Goal: Task Accomplishment & Management: Use online tool/utility

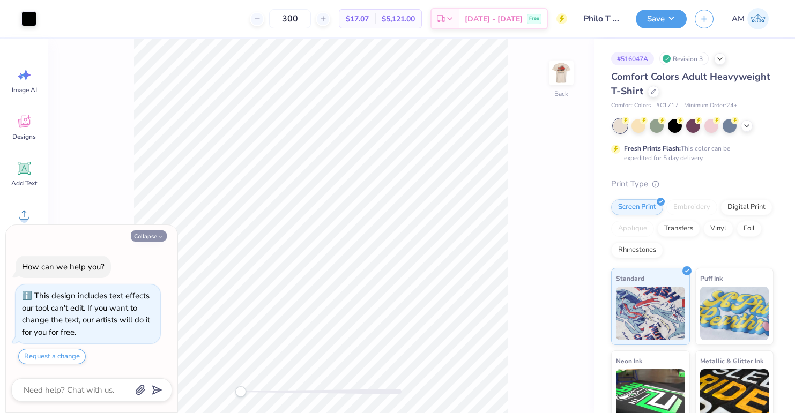
click at [160, 232] on button "Collapse" at bounding box center [149, 236] width 36 height 11
type textarea "x"
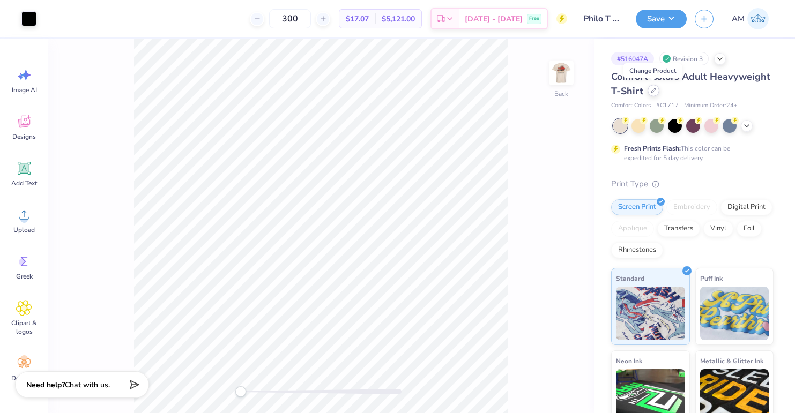
click at [649, 90] on div at bounding box center [654, 91] width 12 height 12
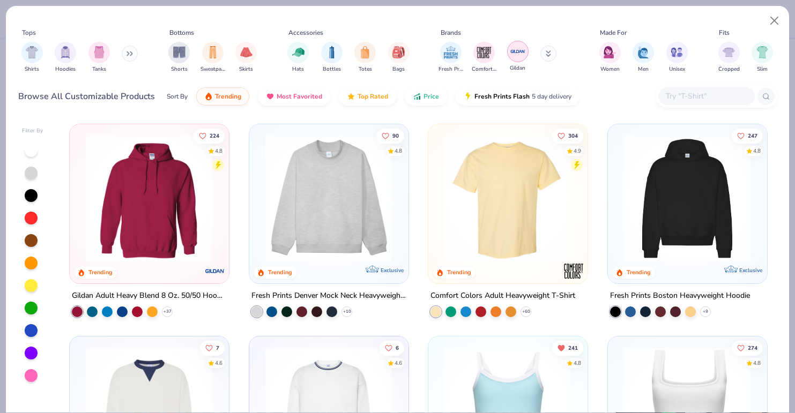
click at [519, 55] on img "filter for Gildan" at bounding box center [518, 51] width 16 height 16
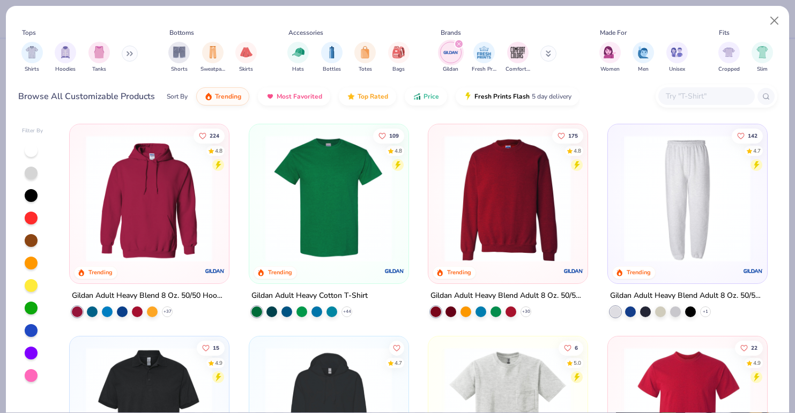
click at [322, 204] on img at bounding box center [328, 198] width 137 height 127
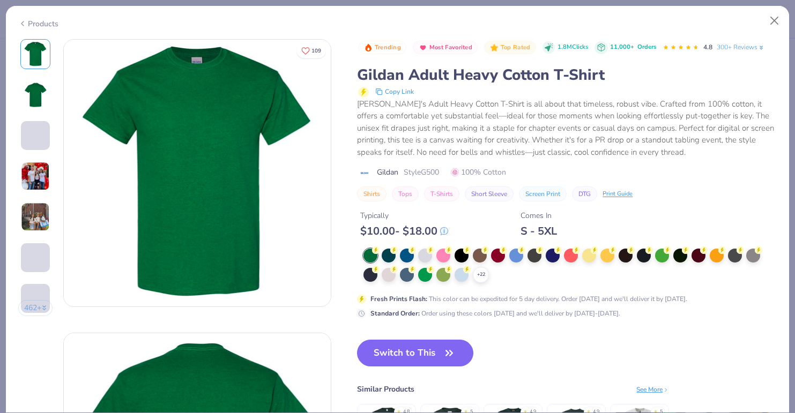
click at [490, 278] on div "+ 22" at bounding box center [570, 266] width 413 height 34
click at [484, 276] on icon at bounding box center [481, 275] width 9 height 9
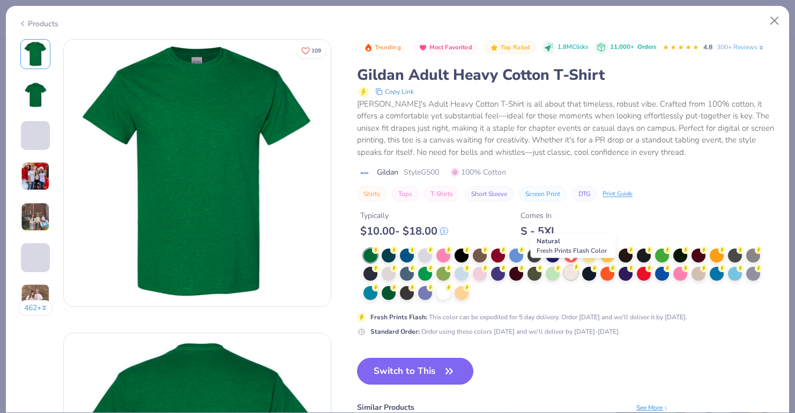
click at [573, 271] on div at bounding box center [571, 273] width 14 height 14
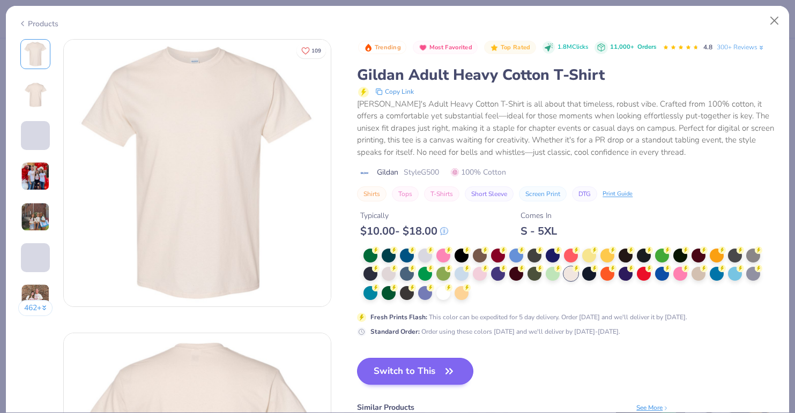
click at [421, 365] on button "Switch to This" at bounding box center [415, 371] width 116 height 27
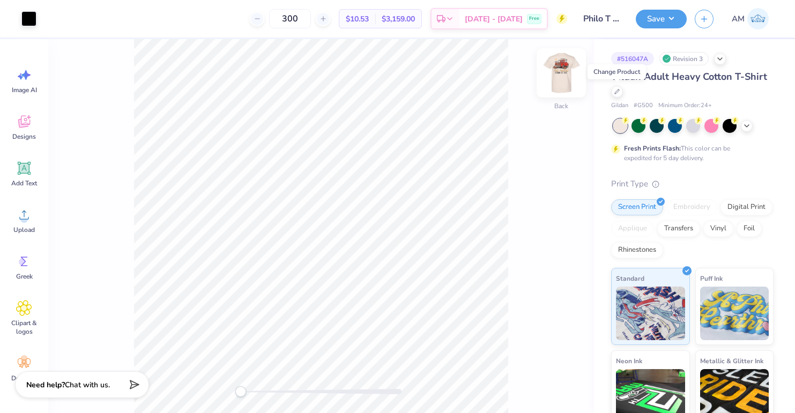
click at [565, 75] on img at bounding box center [561, 72] width 43 height 43
click at [561, 69] on img at bounding box center [561, 72] width 43 height 43
click at [561, 64] on img at bounding box center [561, 72] width 43 height 43
click at [558, 70] on img at bounding box center [561, 72] width 43 height 43
click at [661, 18] on button "Save" at bounding box center [661, 17] width 51 height 19
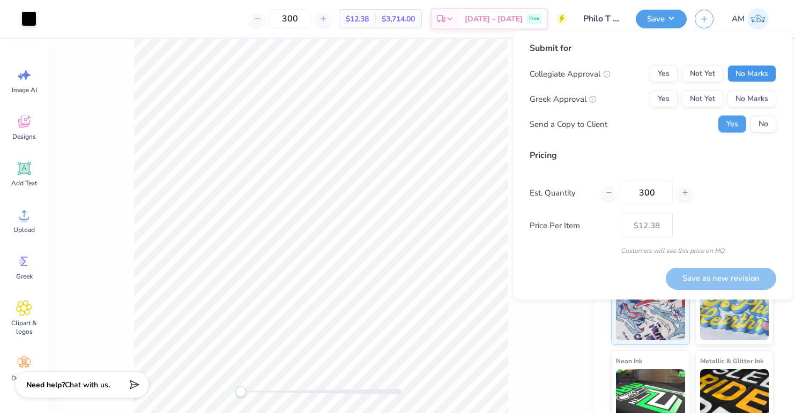
click at [750, 77] on button "No Marks" at bounding box center [752, 73] width 49 height 17
click at [664, 99] on button "Yes" at bounding box center [664, 99] width 28 height 17
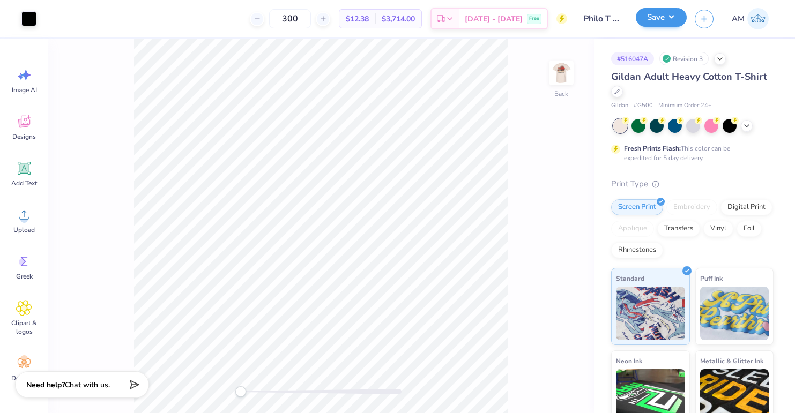
click at [665, 13] on button "Save" at bounding box center [661, 17] width 51 height 19
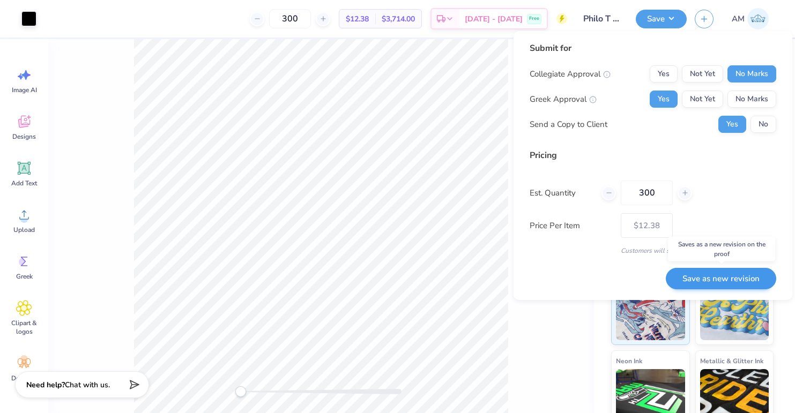
click at [706, 277] on button "Save as new revision" at bounding box center [721, 279] width 110 height 22
type input "$12.38"
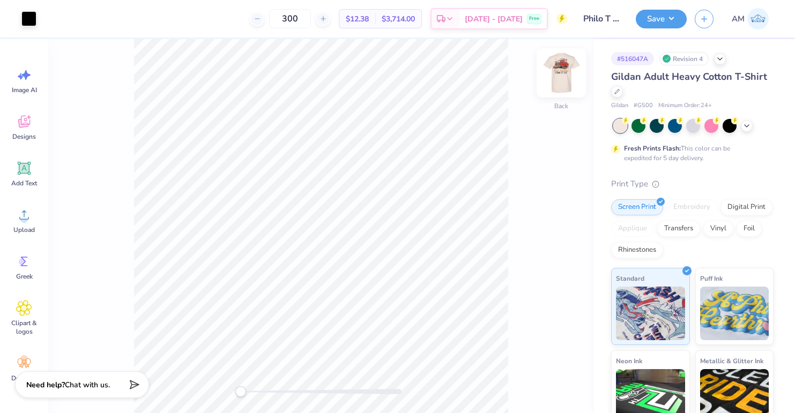
click at [564, 73] on img at bounding box center [561, 72] width 43 height 43
click at [564, 72] on img at bounding box center [561, 72] width 43 height 43
click at [562, 1] on div "300 $12.38 Per Item $3,714.00 Total Est. Delivery [DATE] - [DATE] Free" at bounding box center [306, 19] width 523 height 38
